Goal: Information Seeking & Learning: Learn about a topic

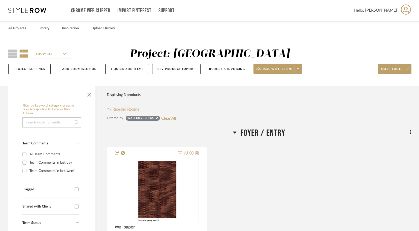
click at [35, 10] on icon at bounding box center [27, 10] width 38 height 5
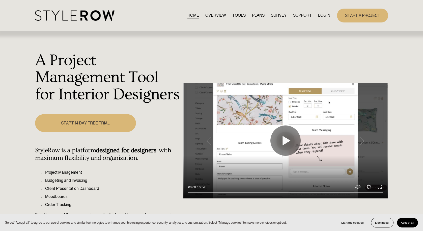
click at [326, 16] on link "LOGIN" at bounding box center [324, 15] width 12 height 7
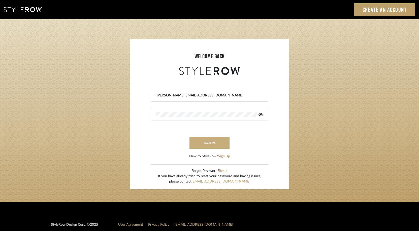
click at [212, 143] on button "sign in" at bounding box center [210, 143] width 40 height 12
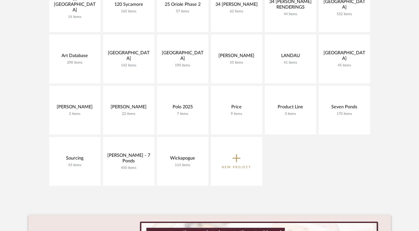
scroll to position [153, 0]
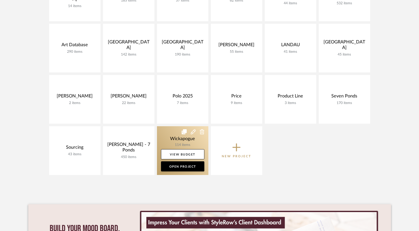
click at [181, 137] on link at bounding box center [182, 150] width 51 height 49
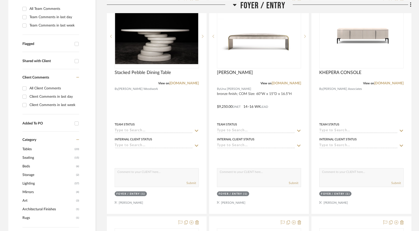
scroll to position [160, 0]
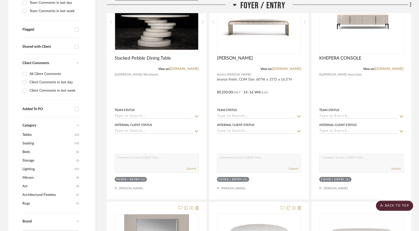
click at [31, 167] on span "Lighting" at bounding box center [47, 169] width 51 height 9
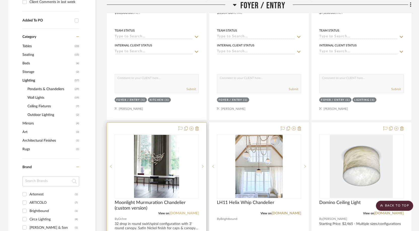
scroll to position [333, 0]
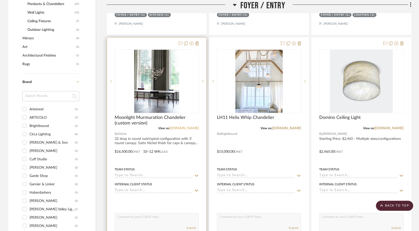
click at [191, 127] on link "ochre.us" at bounding box center [184, 128] width 30 height 4
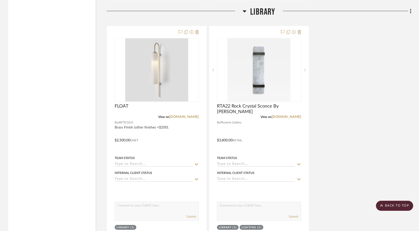
scroll to position [2511, 0]
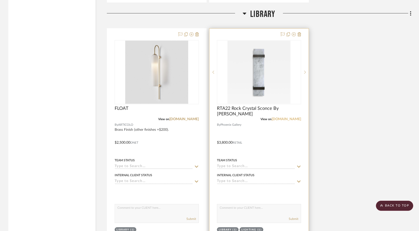
click at [288, 117] on link "incollect.com" at bounding box center [287, 119] width 30 height 4
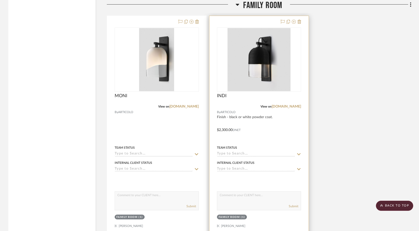
scroll to position [2272, 0]
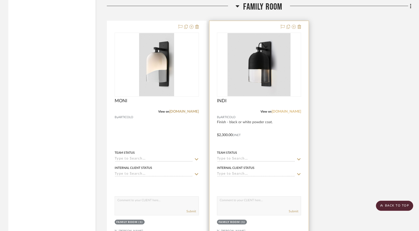
click at [292, 110] on link "articolostudios.com" at bounding box center [287, 112] width 30 height 4
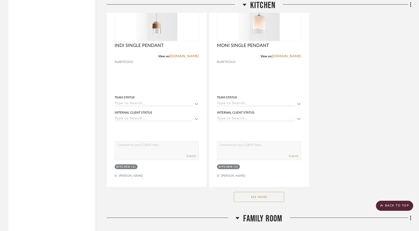
scroll to position [2075, 0]
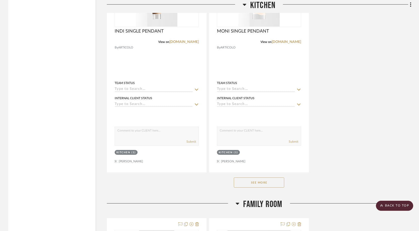
click at [240, 177] on button "See More" at bounding box center [259, 182] width 50 height 10
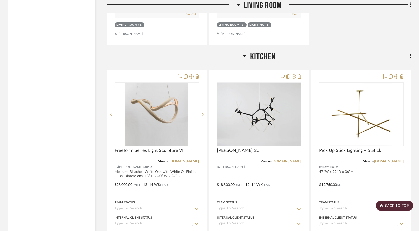
scroll to position [1503, 0]
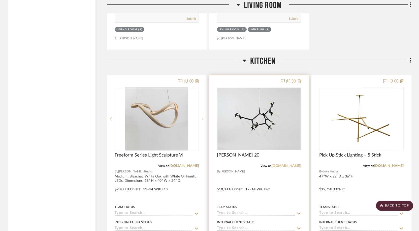
click at [285, 164] on link "gardeshop.com" at bounding box center [287, 166] width 30 height 4
click at [284, 164] on link "gardeshop.com" at bounding box center [287, 166] width 30 height 4
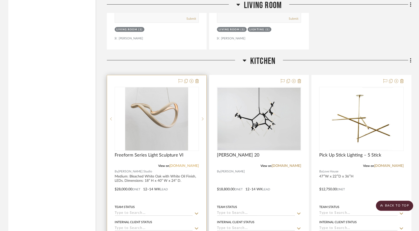
click at [183, 164] on link "toddmerrillstudio.com" at bounding box center [184, 166] width 30 height 4
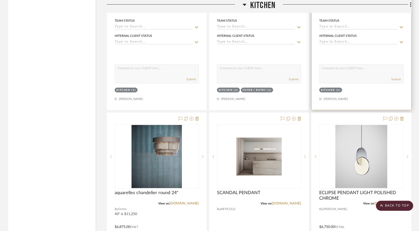
scroll to position [1721, 0]
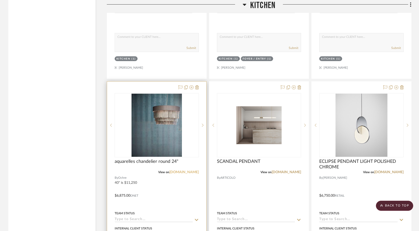
click at [191, 170] on link "ochre.us" at bounding box center [184, 172] width 30 height 4
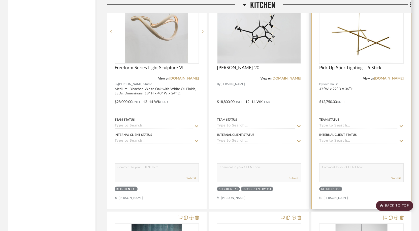
scroll to position [1590, 0]
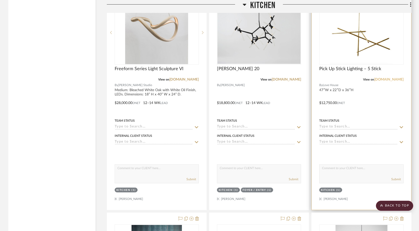
click at [382, 78] on link "lovehouseny.com" at bounding box center [390, 80] width 30 height 4
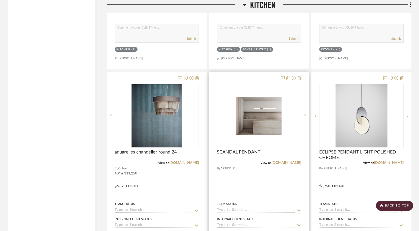
scroll to position [1738, 0]
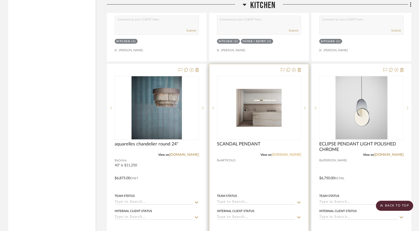
click at [282, 153] on link "articolostudios.com" at bounding box center [287, 155] width 30 height 4
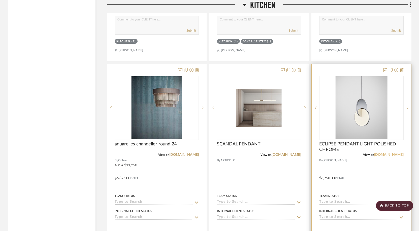
click at [390, 153] on link "gardeshop.com" at bounding box center [390, 155] width 30 height 4
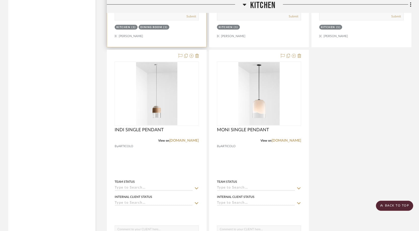
scroll to position [1983, 0]
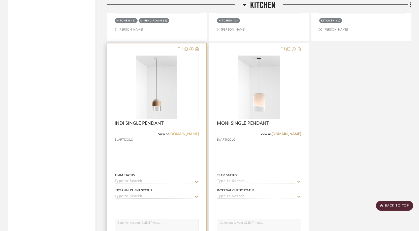
click at [178, 132] on link "articolostudios.com" at bounding box center [184, 134] width 30 height 4
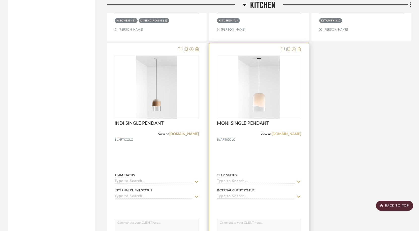
click at [279, 133] on link "articolostudios.com" at bounding box center [287, 134] width 30 height 4
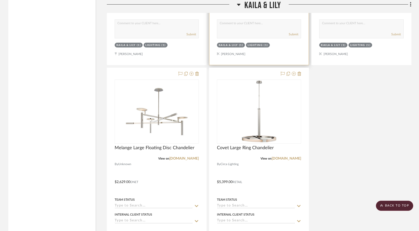
scroll to position [3167, 0]
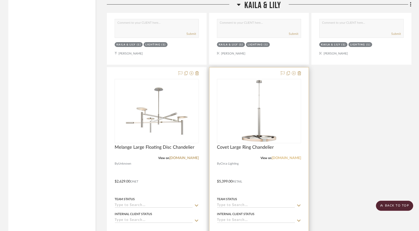
click at [280, 156] on link "visualcomfort.com" at bounding box center [287, 158] width 30 height 4
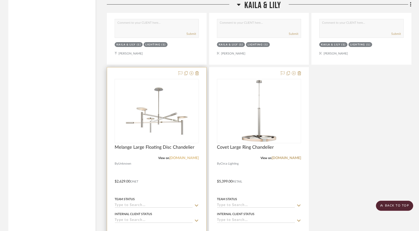
click at [189, 156] on link "visualcomfort.com" at bounding box center [184, 158] width 30 height 4
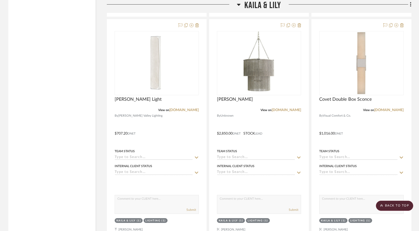
scroll to position [2982, 0]
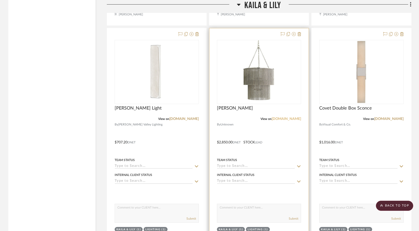
click at [286, 117] on link "arteriorshome.com" at bounding box center [287, 119] width 30 height 4
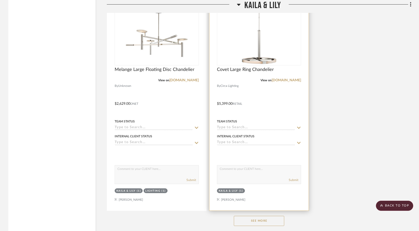
scroll to position [3271, 0]
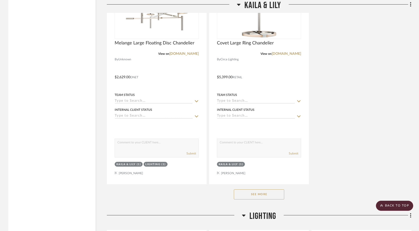
click at [243, 190] on button "See More" at bounding box center [259, 194] width 50 height 10
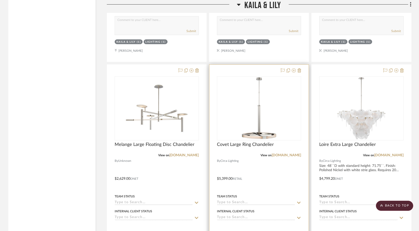
scroll to position [3170, 0]
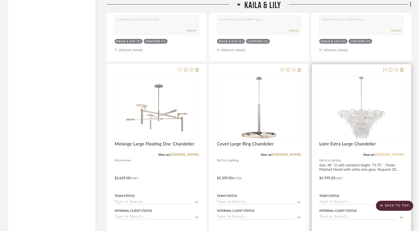
click at [396, 153] on link "visualcomfort.com" at bounding box center [390, 155] width 30 height 4
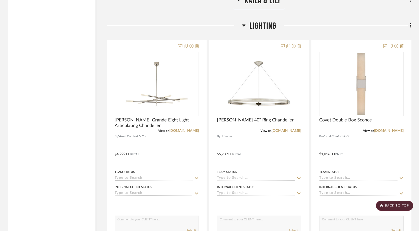
scroll to position [3461, 0]
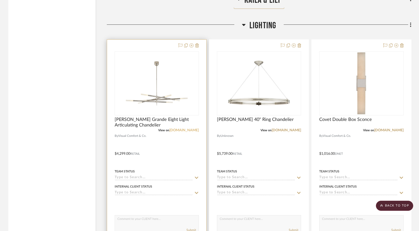
click at [177, 128] on link "visualcomfort.com" at bounding box center [184, 130] width 30 height 4
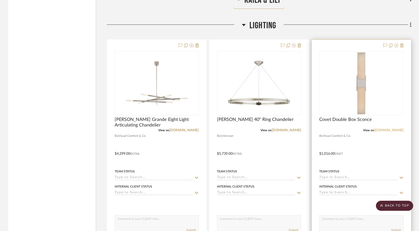
click at [382, 128] on link "visualcomfort.com" at bounding box center [390, 130] width 30 height 4
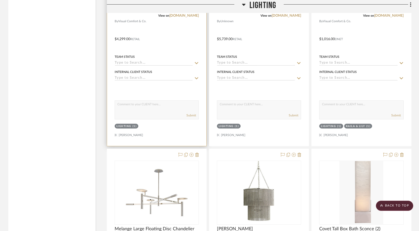
scroll to position [3676, 0]
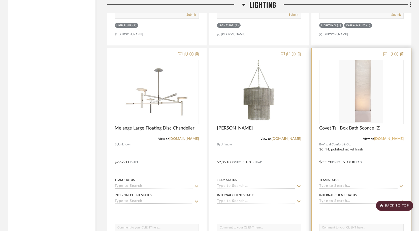
click at [384, 137] on link "visualcomfort.com" at bounding box center [390, 139] width 30 height 4
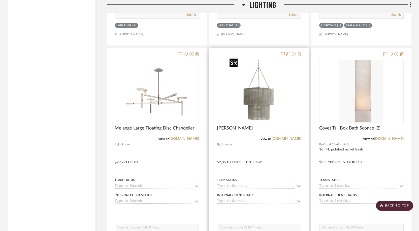
scroll to position [3864, 0]
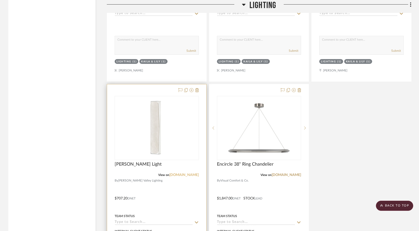
click at [190, 173] on link "hvlgroup.com" at bounding box center [184, 175] width 30 height 4
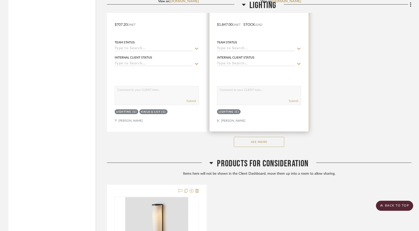
scroll to position [4052, 0]
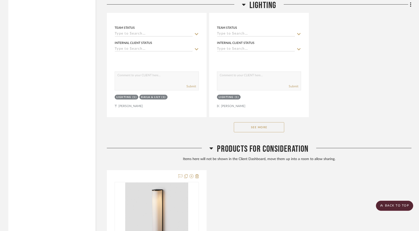
click at [268, 123] on button "See More" at bounding box center [259, 127] width 50 height 10
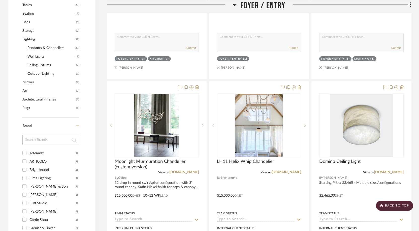
scroll to position [315, 0]
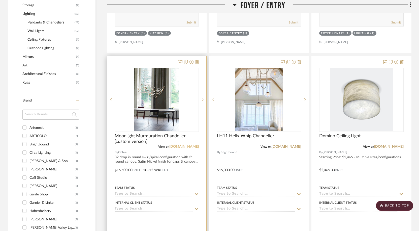
click at [189, 146] on link "ochre.us" at bounding box center [184, 147] width 30 height 4
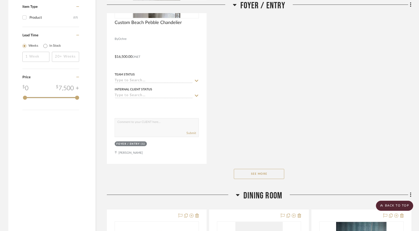
scroll to position [689, 0]
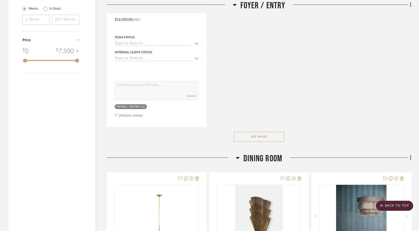
click at [247, 130] on div "See More" at bounding box center [259, 137] width 305 height 20
click at [247, 134] on button "See More" at bounding box center [259, 137] width 50 height 10
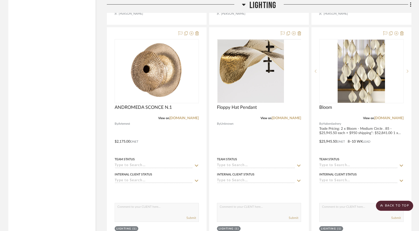
scroll to position [4598, 0]
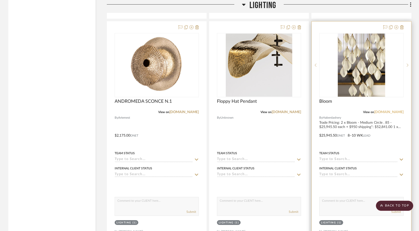
click at [382, 110] on link "haberdashery.com" at bounding box center [390, 112] width 30 height 4
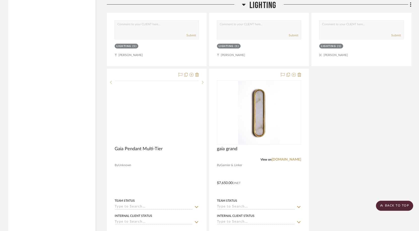
scroll to position [5693, 0]
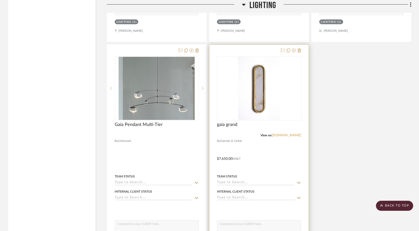
click at [276, 133] on link "garnieretlinker.com" at bounding box center [287, 135] width 30 height 4
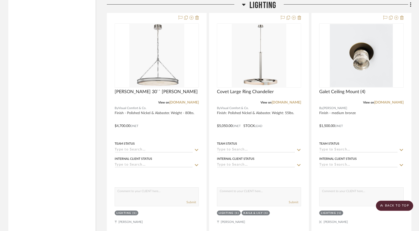
scroll to position [4149, 0]
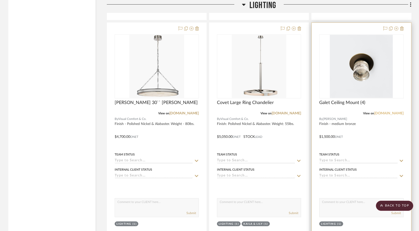
click at [384, 111] on link "hollyhunt.com" at bounding box center [390, 113] width 30 height 4
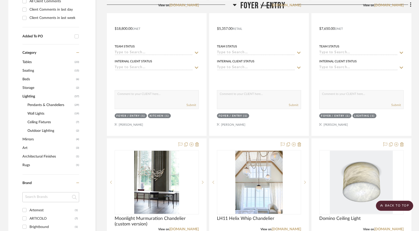
scroll to position [329, 0]
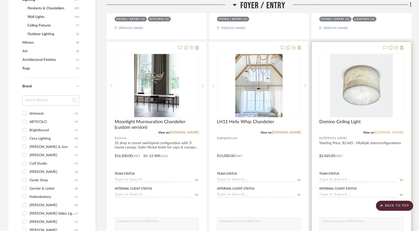
click at [394, 131] on link "hollyhunt.com" at bounding box center [390, 133] width 30 height 4
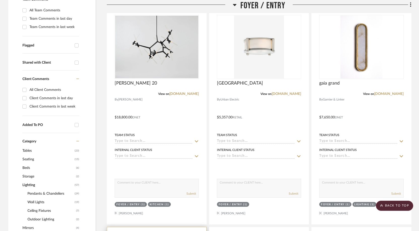
scroll to position [0, 0]
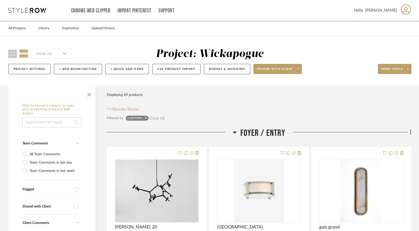
click at [146, 118] on icon at bounding box center [146, 118] width 2 height 2
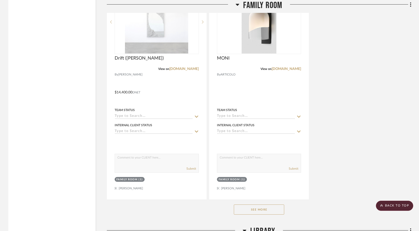
scroll to position [5081, 0]
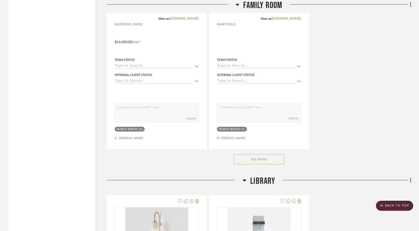
click at [244, 155] on button "See More" at bounding box center [259, 159] width 50 height 10
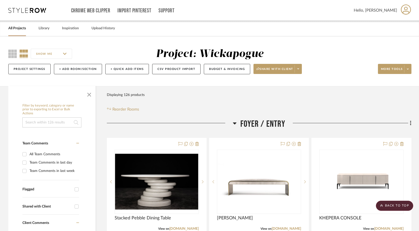
scroll to position [138, 0]
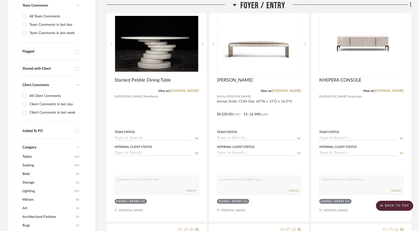
click at [27, 190] on span "Lighting" at bounding box center [47, 191] width 51 height 9
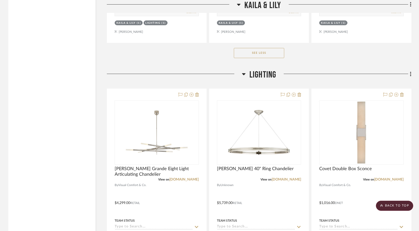
scroll to position [3458, 0]
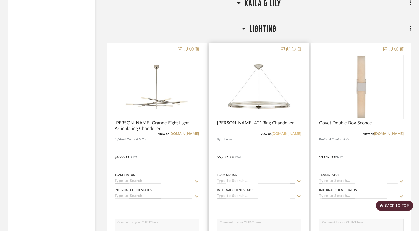
click at [284, 132] on link "visualcomfort.com" at bounding box center [287, 134] width 30 height 4
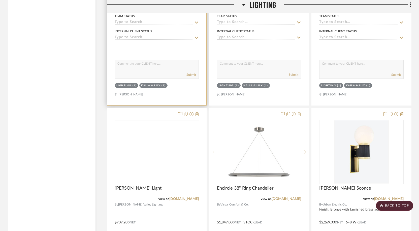
scroll to position [3857, 0]
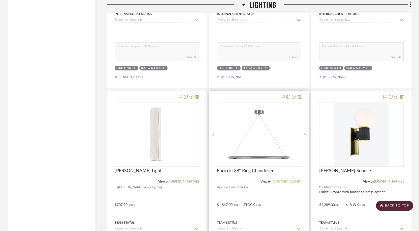
click at [280, 180] on link "visualcomfort.com" at bounding box center [287, 182] width 30 height 4
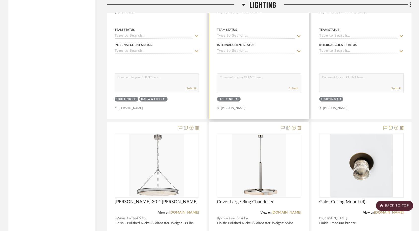
scroll to position [4084, 0]
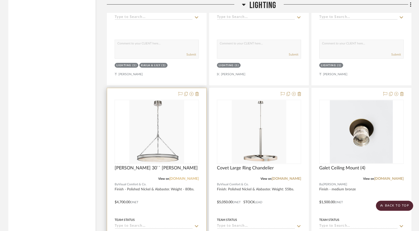
click at [193, 177] on link "visualcomfort.com" at bounding box center [184, 179] width 30 height 4
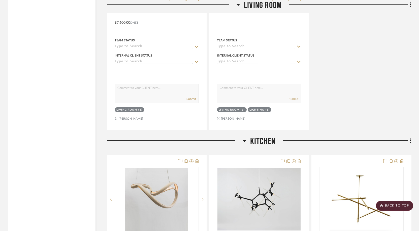
scroll to position [1519, 0]
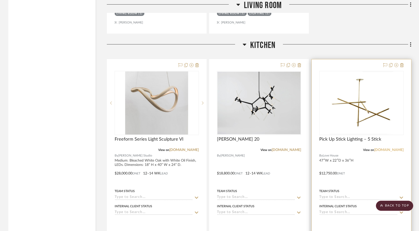
click at [379, 149] on link "lovehouseny.com" at bounding box center [390, 150] width 30 height 4
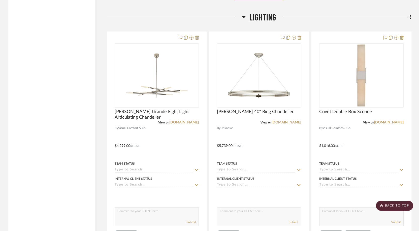
scroll to position [3476, 0]
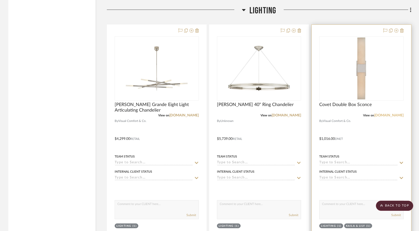
click at [388, 114] on link "visualcomfort.com" at bounding box center [390, 116] width 30 height 4
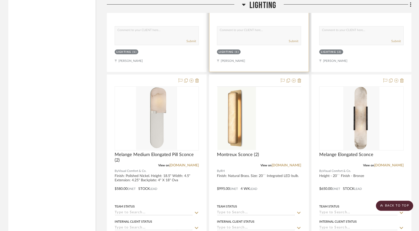
scroll to position [5242, 0]
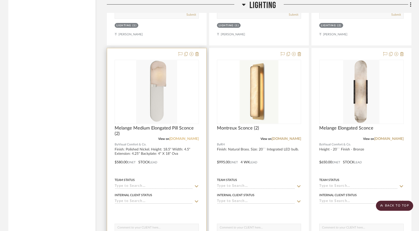
click at [182, 137] on link "visualcomfort.com" at bounding box center [184, 139] width 30 height 4
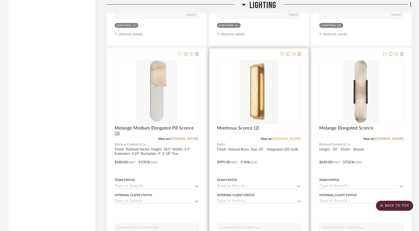
click at [295, 137] on link "rh.com" at bounding box center [287, 139] width 30 height 4
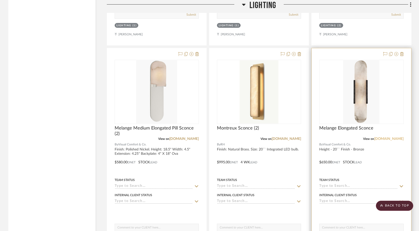
click at [389, 137] on link "visualcomfort.com" at bounding box center [390, 139] width 30 height 4
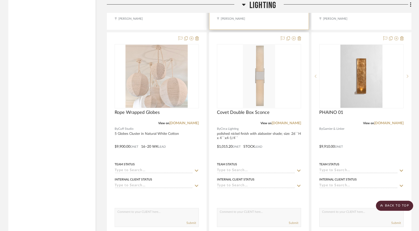
scroll to position [5484, 0]
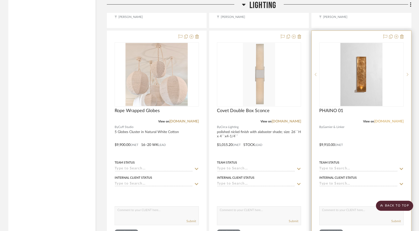
click at [382, 120] on link "garnieretlinker.com" at bounding box center [390, 122] width 30 height 4
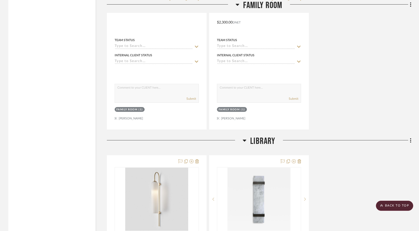
scroll to position [2494, 0]
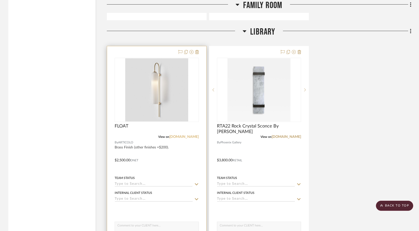
click at [187, 135] on link "articolostudios.com" at bounding box center [184, 137] width 30 height 4
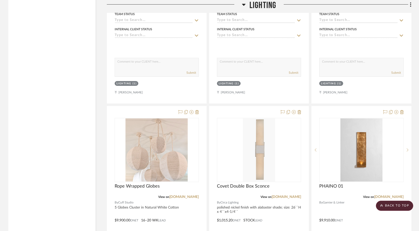
scroll to position [5494, 0]
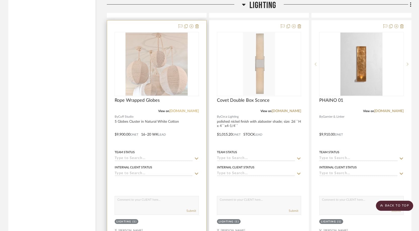
click at [187, 109] on link "cuffstudio.com" at bounding box center [184, 111] width 30 height 4
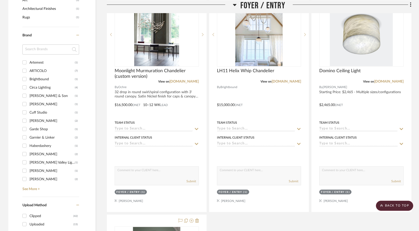
scroll to position [0, 0]
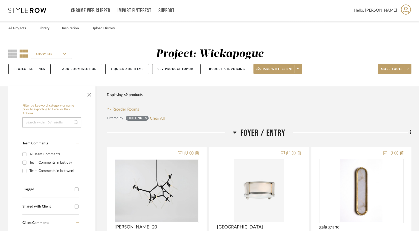
click at [146, 118] on icon at bounding box center [146, 118] width 2 height 2
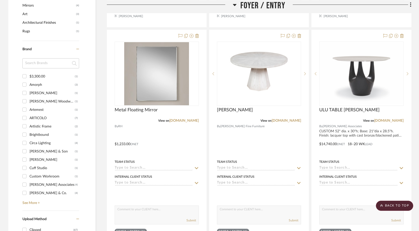
scroll to position [334, 0]
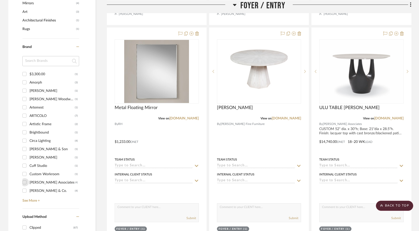
click at [25, 182] on input "Dennis Miller Associates (4)" at bounding box center [24, 182] width 8 height 8
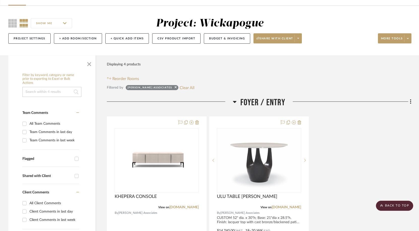
scroll to position [0, 0]
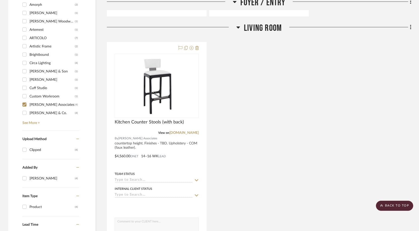
scroll to position [352, 0]
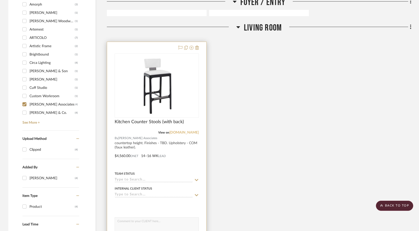
click at [190, 131] on link "dennismiller.com" at bounding box center [184, 133] width 30 height 4
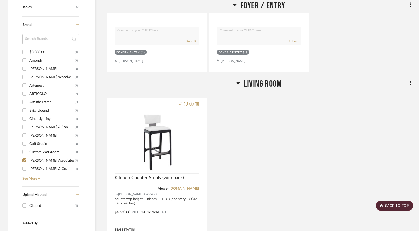
scroll to position [0, 0]
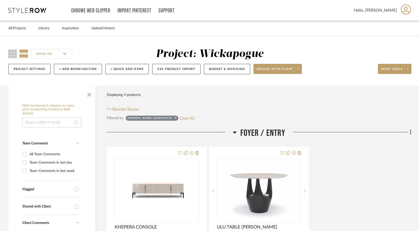
click at [175, 118] on icon at bounding box center [176, 117] width 2 height 3
checkbox input "false"
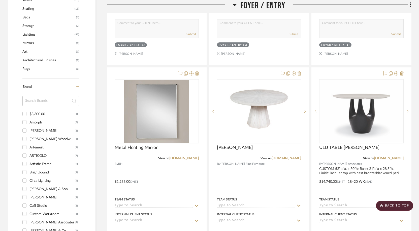
scroll to position [317, 0]
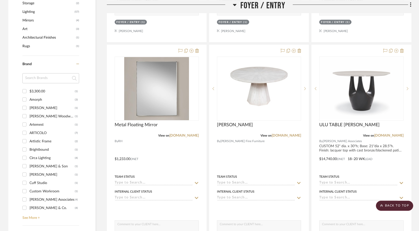
click at [33, 217] on link "See More +" at bounding box center [50, 216] width 58 height 8
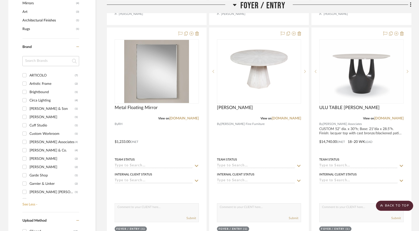
scroll to position [69, 0]
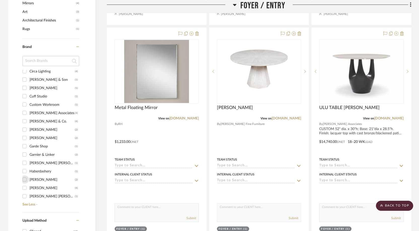
click at [25, 179] on input "Hellman Chang (2)" at bounding box center [24, 179] width 8 height 8
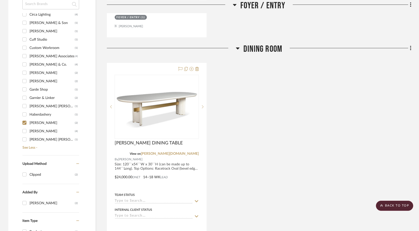
scroll to position [342, 0]
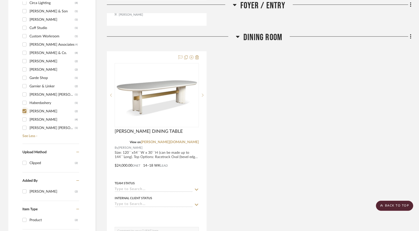
click at [24, 111] on input "Hellman Chang (2)" at bounding box center [24, 111] width 8 height 8
checkbox input "false"
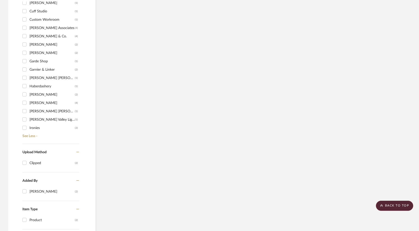
scroll to position [402, 0]
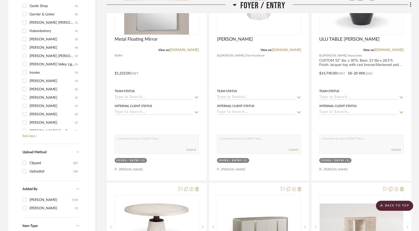
scroll to position [158, 0]
click at [24, 106] on input "Joseph Jeup (1)" at bounding box center [24, 105] width 8 height 8
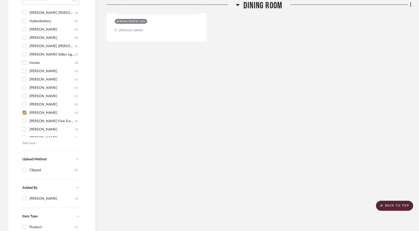
scroll to position [135, 0]
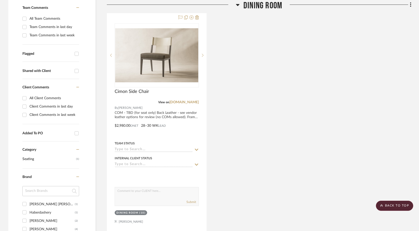
scroll to position [234, 0]
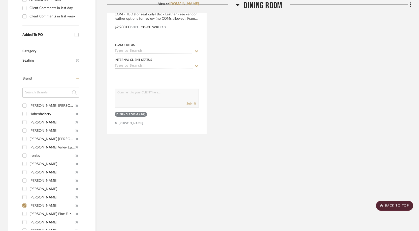
click at [23, 204] on input "Joseph Jeup (1)" at bounding box center [24, 205] width 8 height 8
checkbox input "false"
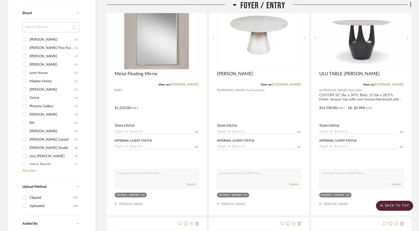
scroll to position [250, 0]
click at [24, 131] on input "RH (11)" at bounding box center [24, 132] width 8 height 8
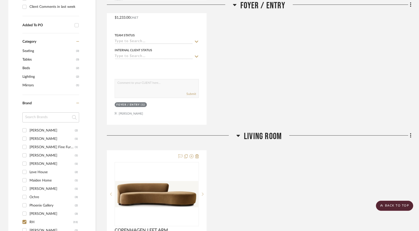
scroll to position [0, 0]
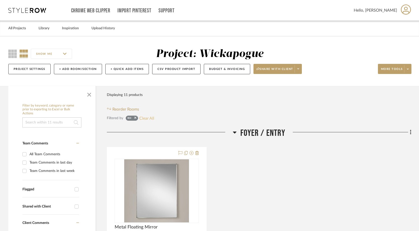
click at [145, 117] on button "Clear All" at bounding box center [146, 118] width 15 height 7
checkbox input "false"
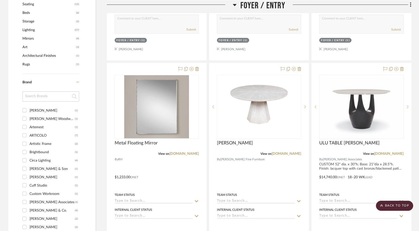
scroll to position [300, 0]
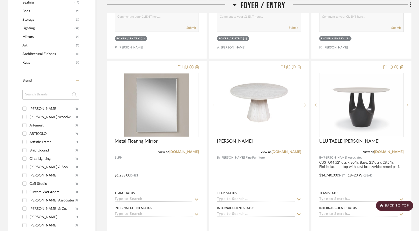
click at [22, 208] on input "Dmitriy & Co. (4)" at bounding box center [24, 208] width 8 height 8
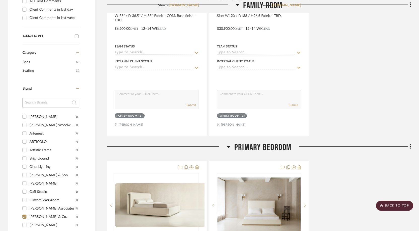
scroll to position [135, 0]
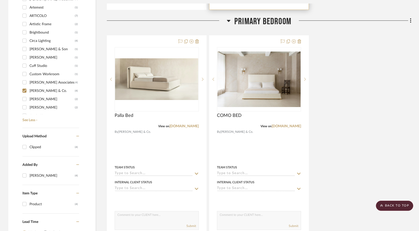
scroll to position [359, 0]
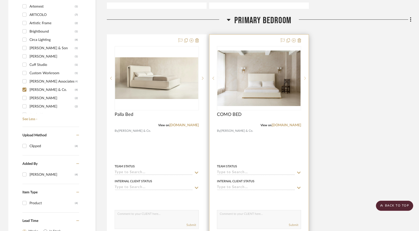
click at [305, 78] on icon at bounding box center [305, 78] width 2 height 4
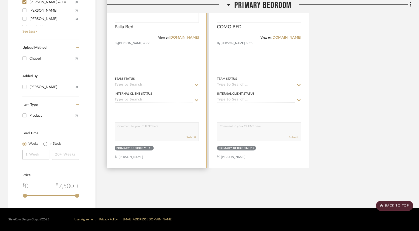
scroll to position [0, 0]
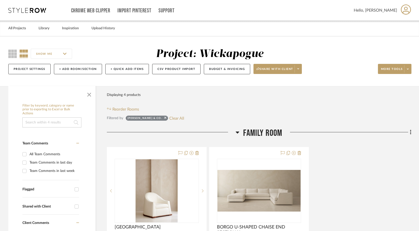
click at [163, 119] on div at bounding box center [164, 118] width 3 height 5
click at [164, 119] on icon at bounding box center [165, 118] width 2 height 2
checkbox input "false"
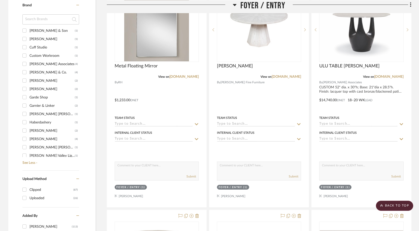
scroll to position [83, 0]
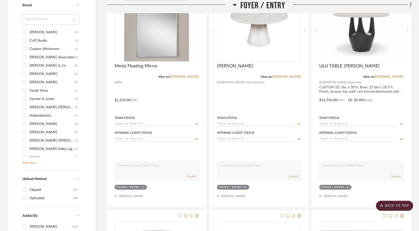
click at [36, 73] on div "ERINN V." at bounding box center [52, 74] width 45 height 8
click at [29, 73] on input "ERINN V. (2)" at bounding box center [24, 74] width 8 height 8
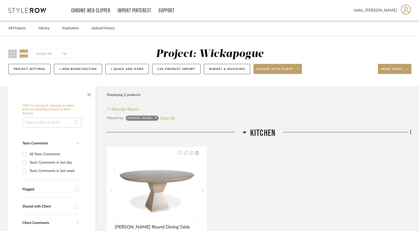
click at [155, 117] on icon at bounding box center [156, 117] width 2 height 3
checkbox input "false"
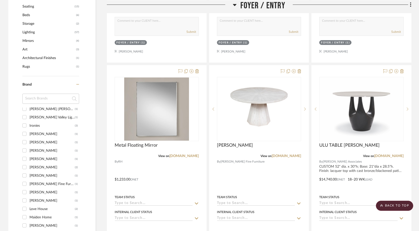
scroll to position [217, 0]
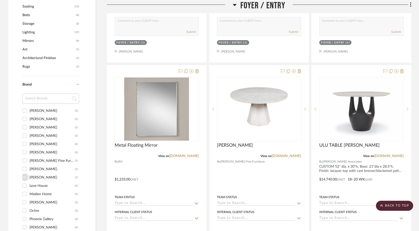
click at [24, 176] on input "Lorin Marsh (1)" at bounding box center [24, 177] width 8 height 8
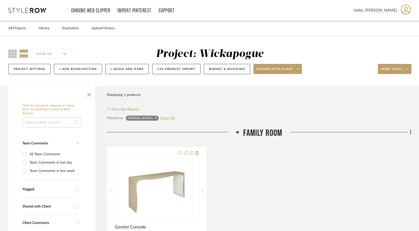
click at [155, 118] on icon at bounding box center [156, 117] width 2 height 3
checkbox input "false"
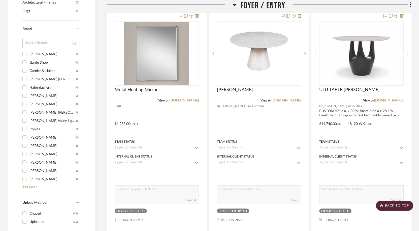
scroll to position [130, 0]
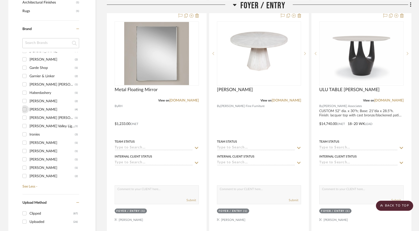
click at [23, 109] on input "Holly Hunt (4)" at bounding box center [24, 109] width 8 height 8
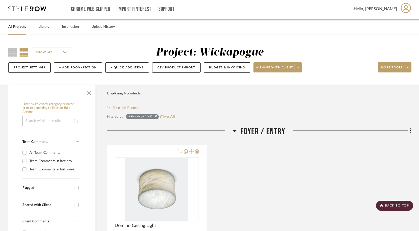
scroll to position [0, 0]
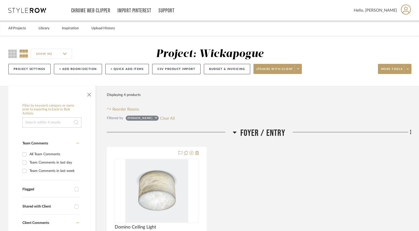
click at [155, 117] on icon at bounding box center [156, 117] width 2 height 3
checkbox input "false"
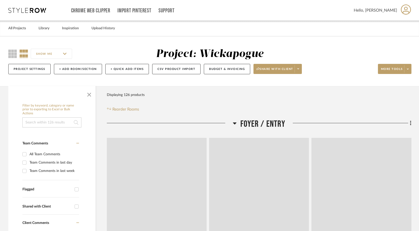
scroll to position [264, 0]
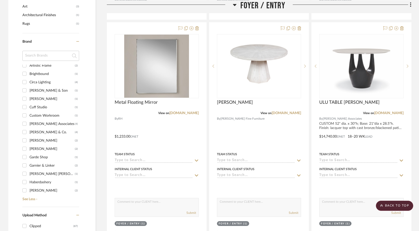
scroll to position [53, 0]
click at [26, 123] on input "Dennis Miller Associates (4)" at bounding box center [24, 124] width 8 height 8
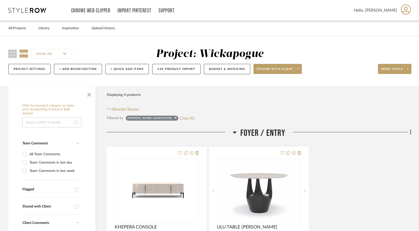
click at [176, 118] on sr-tag "Dennis Miller Associates" at bounding box center [152, 118] width 53 height 5
click at [175, 118] on icon at bounding box center [176, 117] width 2 height 3
checkbox input "false"
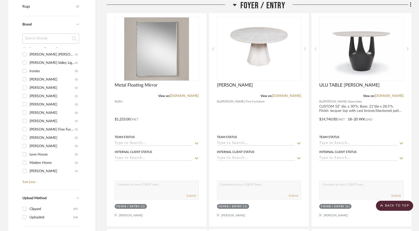
scroll to position [190, 0]
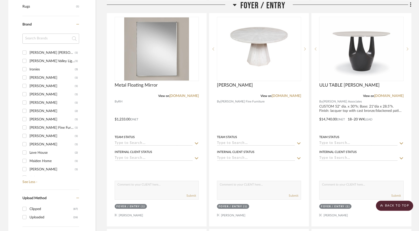
click at [25, 152] on input "Love House (2)" at bounding box center [24, 152] width 8 height 8
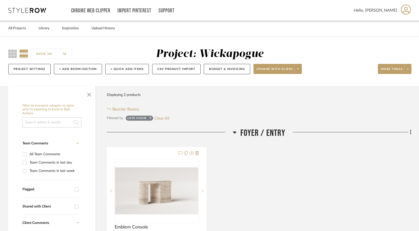
click at [150, 117] on icon at bounding box center [151, 118] width 2 height 2
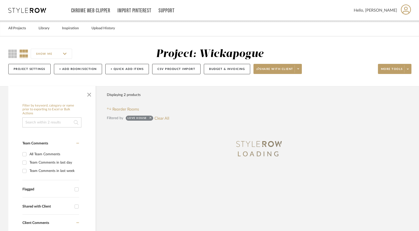
checkbox input "false"
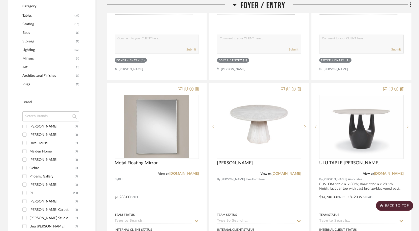
scroll to position [279, 0]
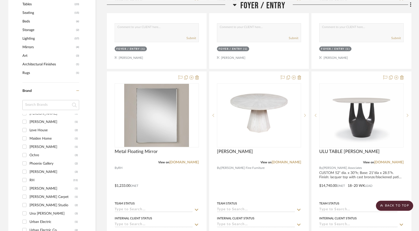
click at [25, 171] on input "R Hughes (3)" at bounding box center [24, 171] width 8 height 8
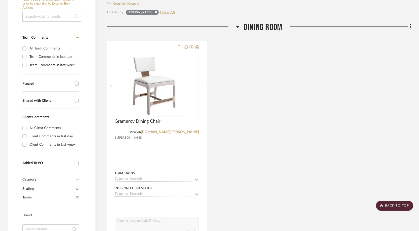
scroll to position [0, 0]
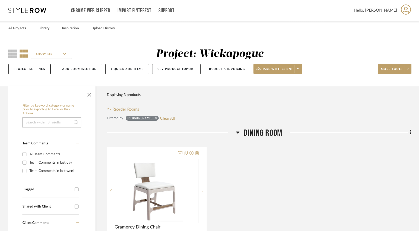
click at [155, 118] on icon at bounding box center [156, 118] width 2 height 2
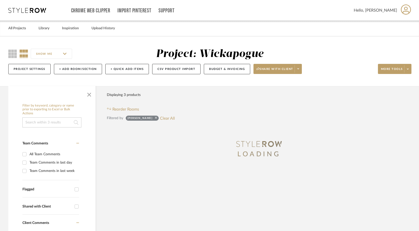
checkbox input "false"
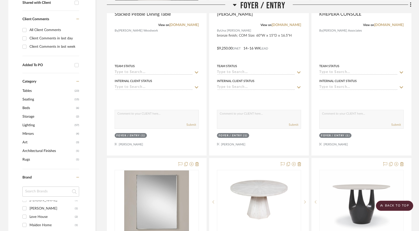
scroll to position [376, 0]
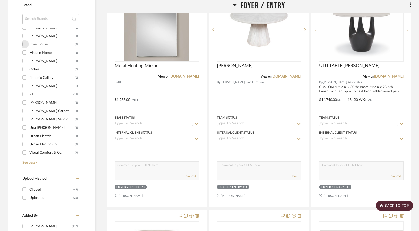
click at [24, 44] on input "Love House (2)" at bounding box center [24, 44] width 8 height 8
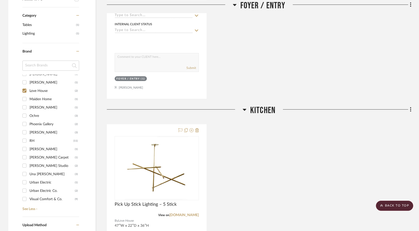
scroll to position [172, 0]
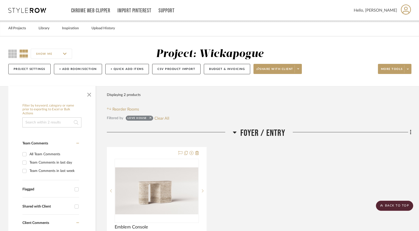
click at [151, 119] on icon at bounding box center [151, 118] width 2 height 2
checkbox input "false"
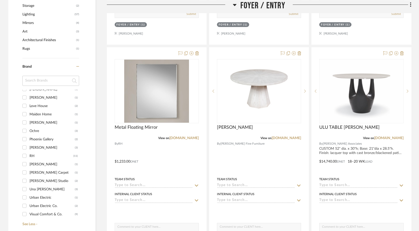
scroll to position [352, 0]
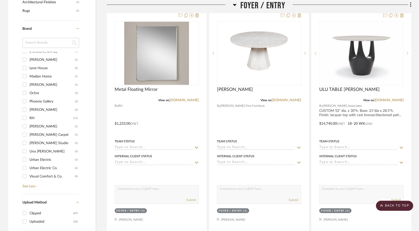
click at [36, 152] on div "Una Malan" at bounding box center [52, 151] width 45 height 8
click at [29, 152] on input "Una Malan (3)" at bounding box center [24, 151] width 8 height 8
checkbox input "true"
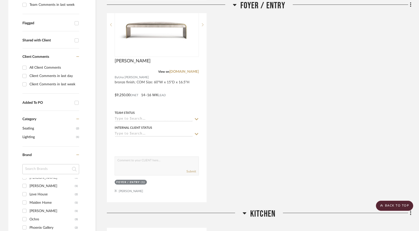
scroll to position [0, 0]
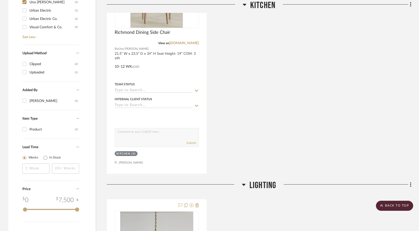
scroll to position [422, 0]
